Goal: Transaction & Acquisition: Purchase product/service

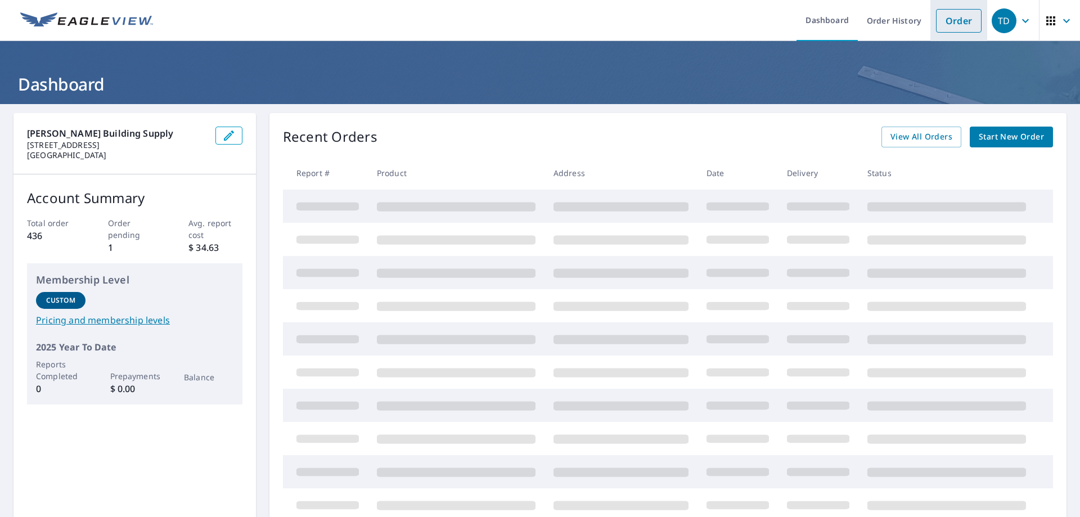
click at [944, 18] on link "Order" at bounding box center [959, 21] width 46 height 24
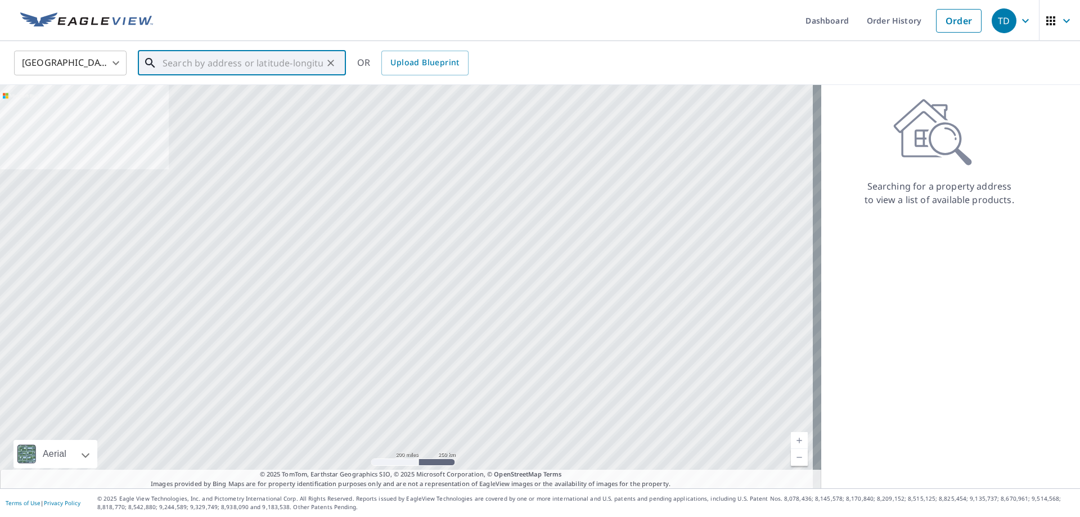
click at [171, 62] on input "text" at bounding box center [242, 62] width 160 height 31
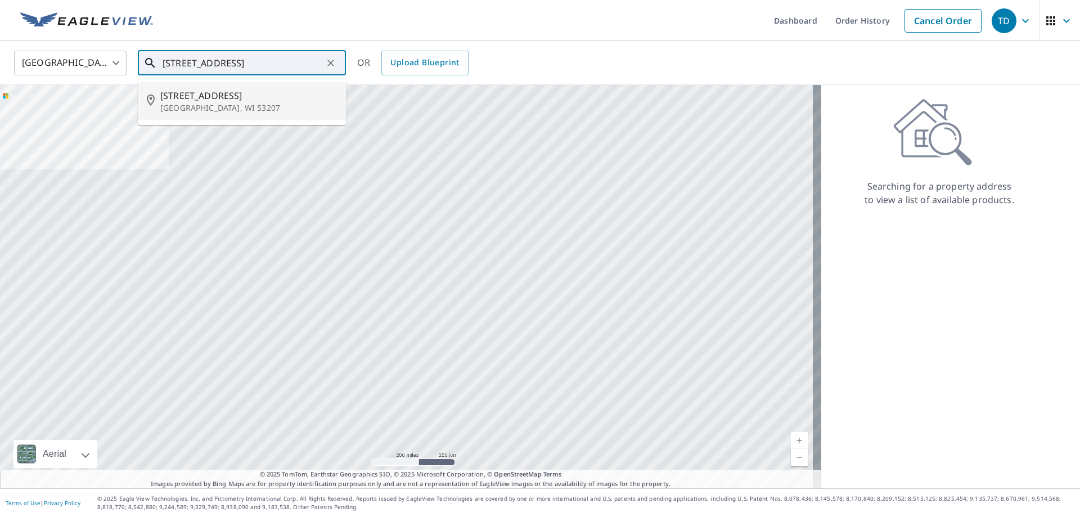
click at [204, 96] on span "[STREET_ADDRESS]" at bounding box center [248, 95] width 177 height 13
type input "[STREET_ADDRESS]"
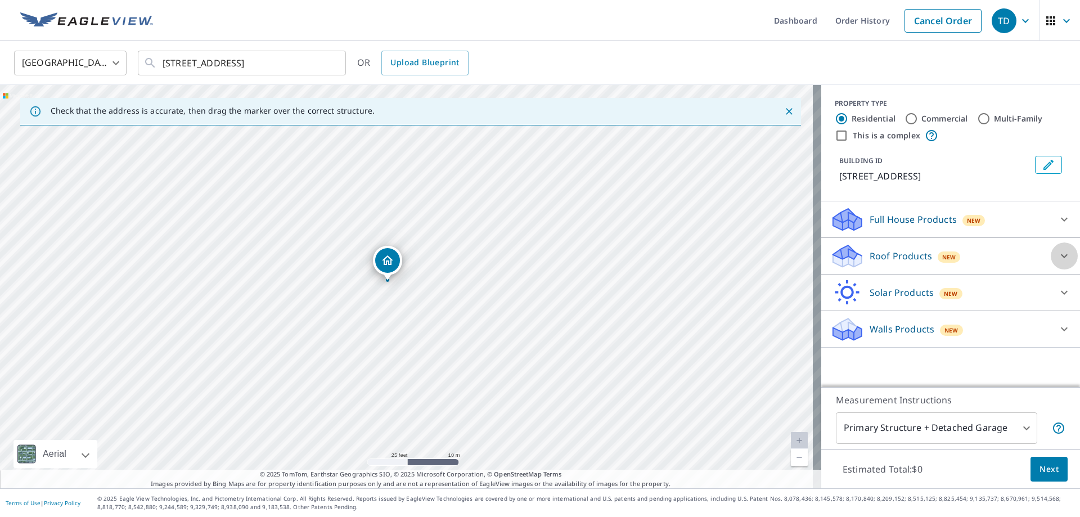
click at [1057, 254] on icon at bounding box center [1063, 255] width 13 height 13
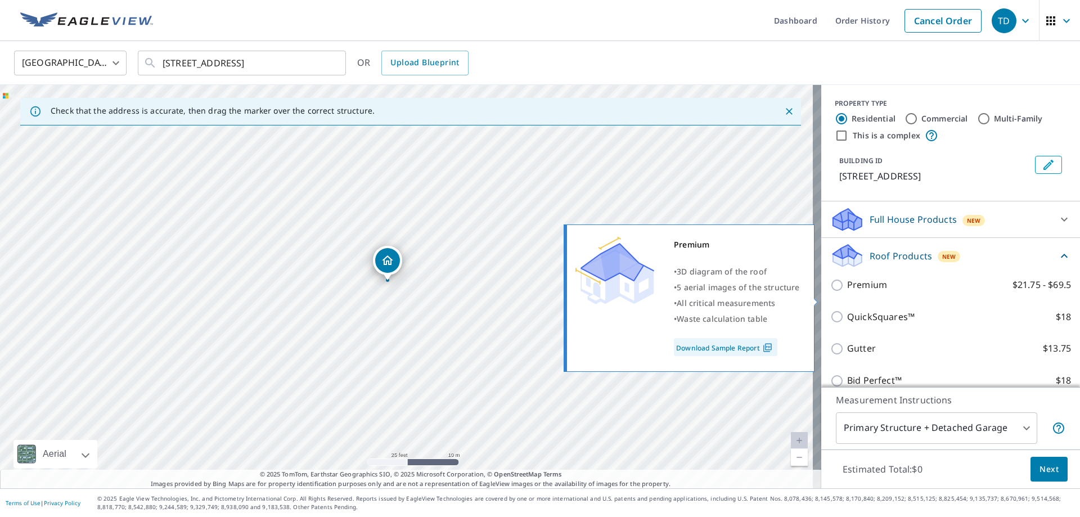
click at [834, 292] on input "Premium $21.75 - $69.5" at bounding box center [838, 284] width 17 height 13
checkbox input "true"
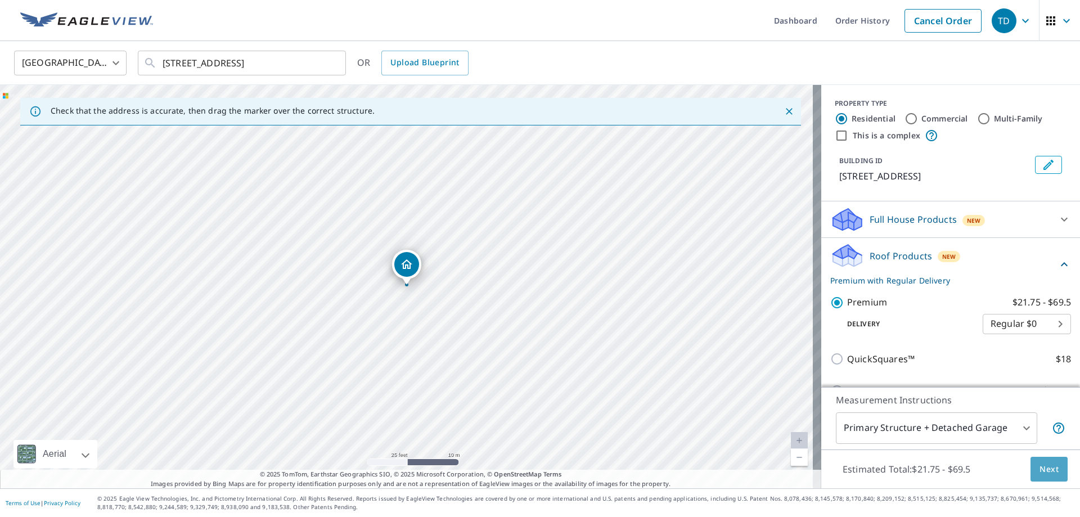
click at [1041, 468] on span "Next" at bounding box center [1048, 469] width 19 height 14
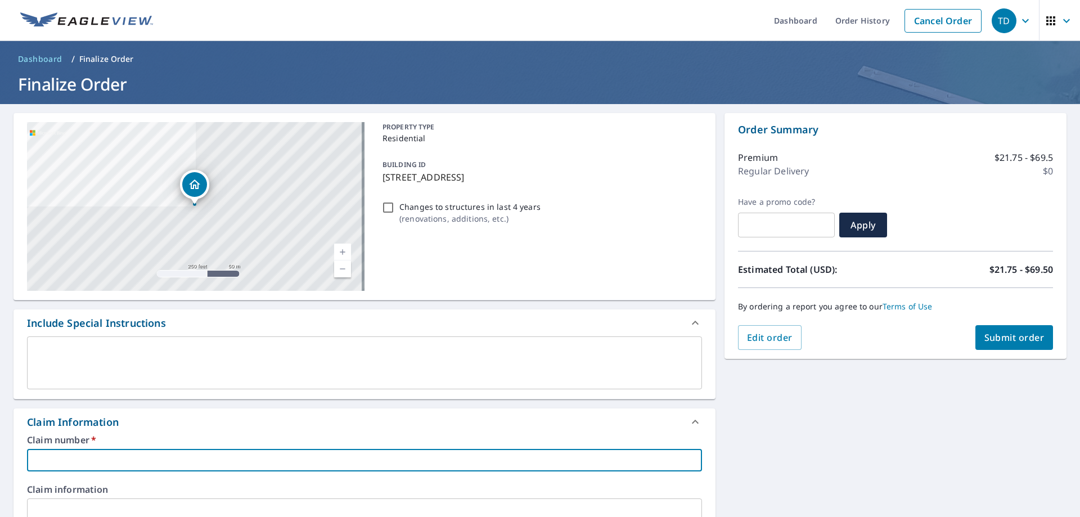
click at [61, 460] on input "text" at bounding box center [364, 460] width 675 height 22
type input "7937131"
click at [992, 336] on span "Submit order" at bounding box center [1014, 337] width 60 height 12
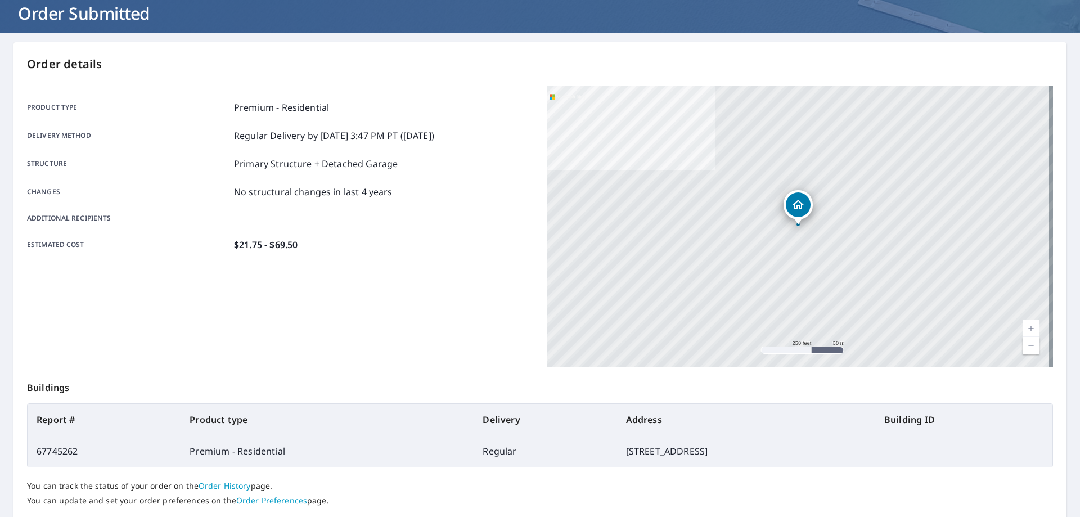
scroll to position [145, 0]
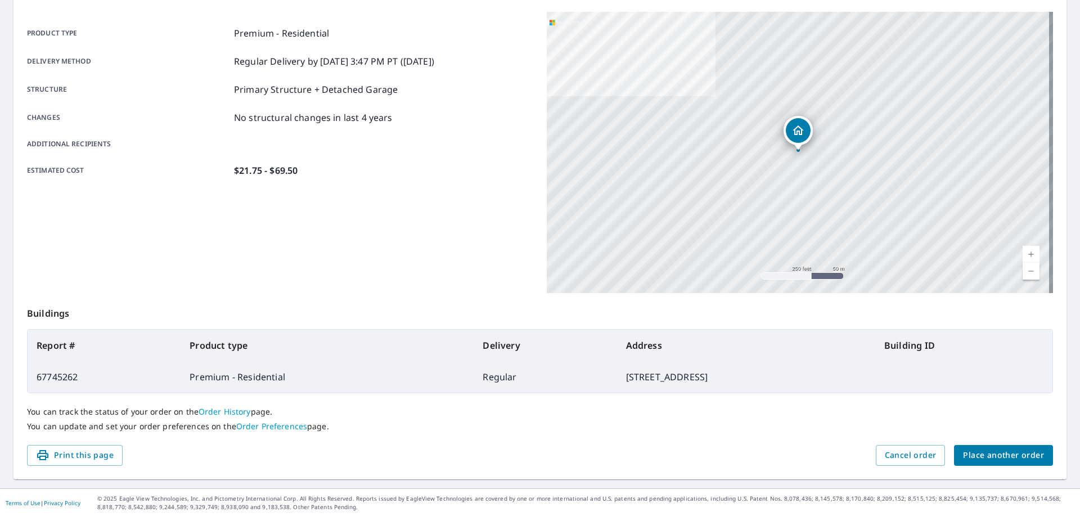
click at [73, 457] on span "Print this page" at bounding box center [75, 455] width 78 height 14
click at [78, 455] on span "Print this page" at bounding box center [75, 455] width 78 height 14
